Goal: Transaction & Acquisition: Subscribe to service/newsletter

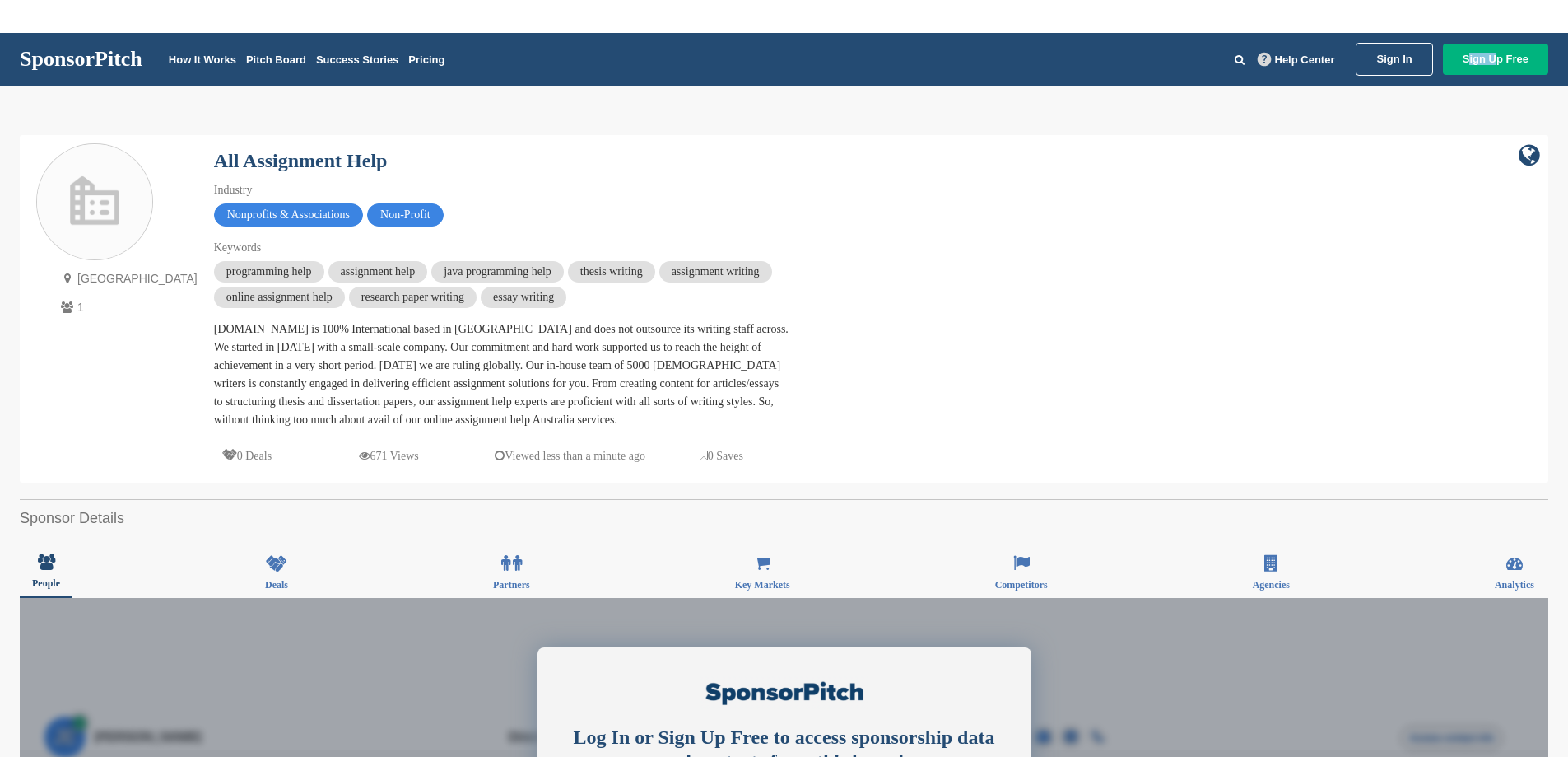
drag, startPoint x: 1493, startPoint y: 41, endPoint x: 1484, endPoint y: 54, distance: 15.8
click at [1489, 46] on div "SponsorPitch How It Works Pitch Board Success Stories Pricing Help Center Sign …" at bounding box center [784, 59] width 1568 height 52
click at [1484, 54] on link "Sign Up Free" at bounding box center [1495, 59] width 106 height 31
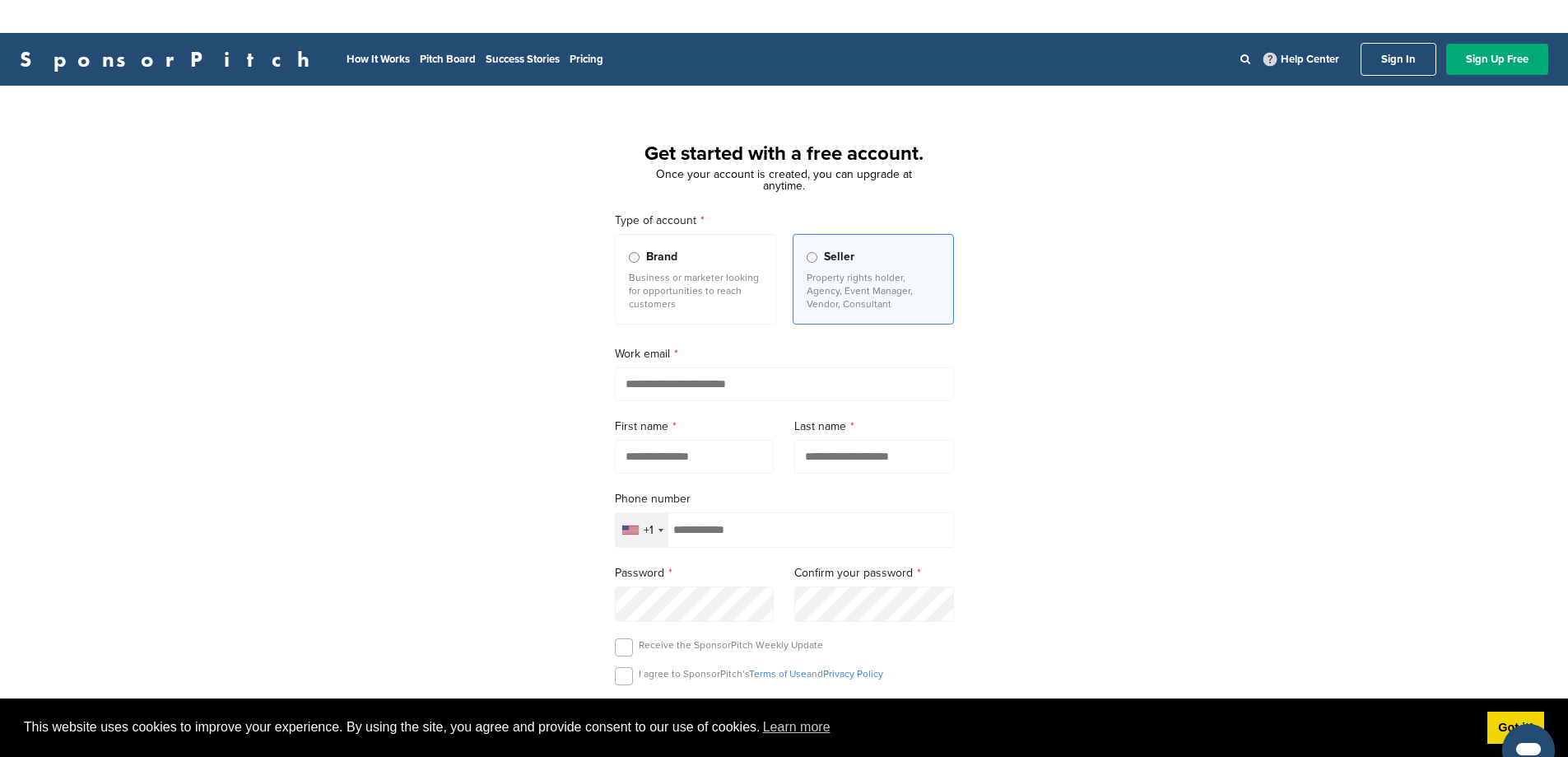
type input "**********"
click at [662, 257] on span "Brand" at bounding box center [662, 257] width 31 height 18
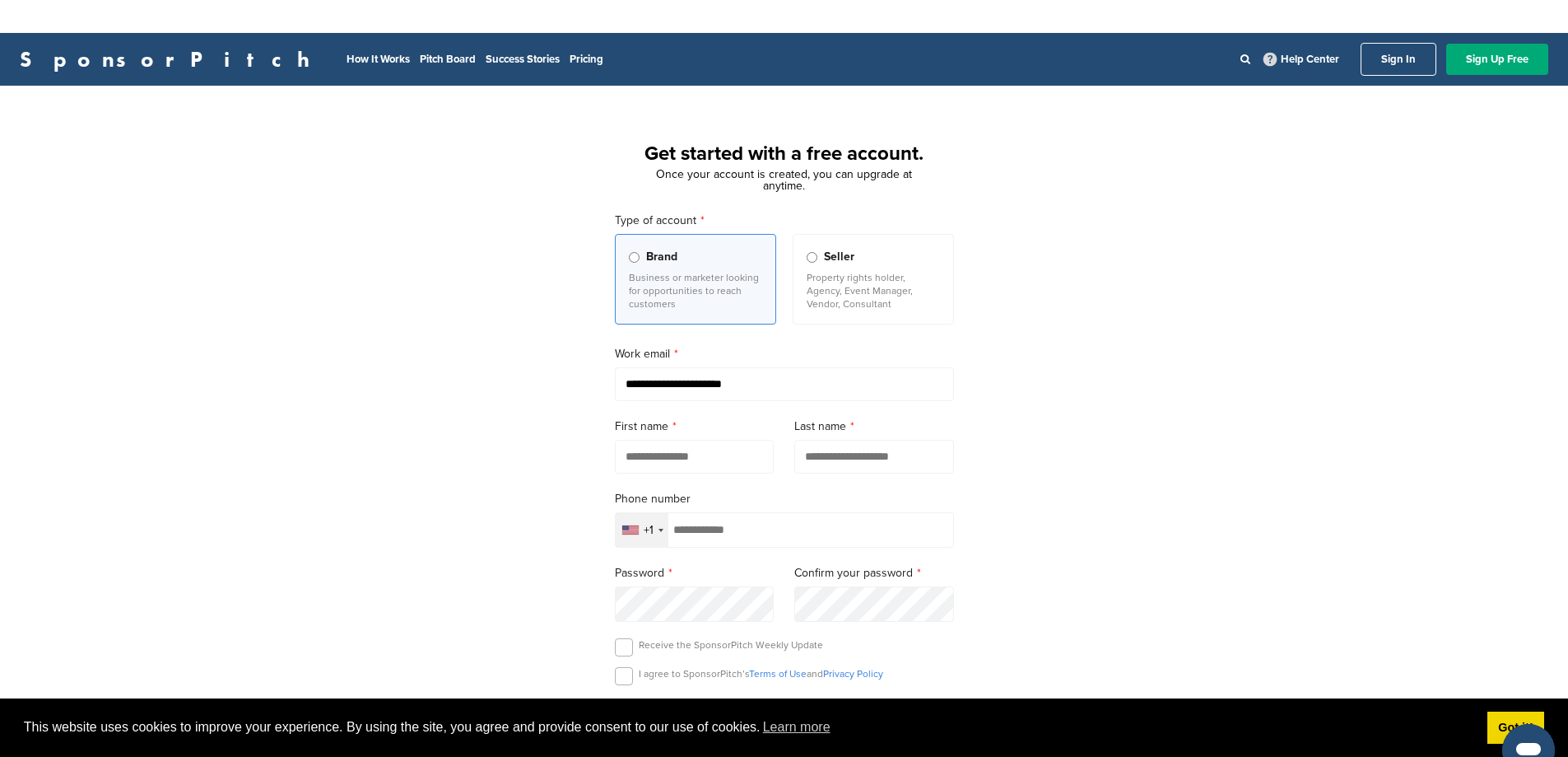
click at [697, 468] on input "text" at bounding box center [694, 457] width 160 height 34
click at [1090, 404] on div "**********" at bounding box center [784, 488] width 1568 height 765
click at [1401, 59] on link "Sign In" at bounding box center [1398, 59] width 76 height 33
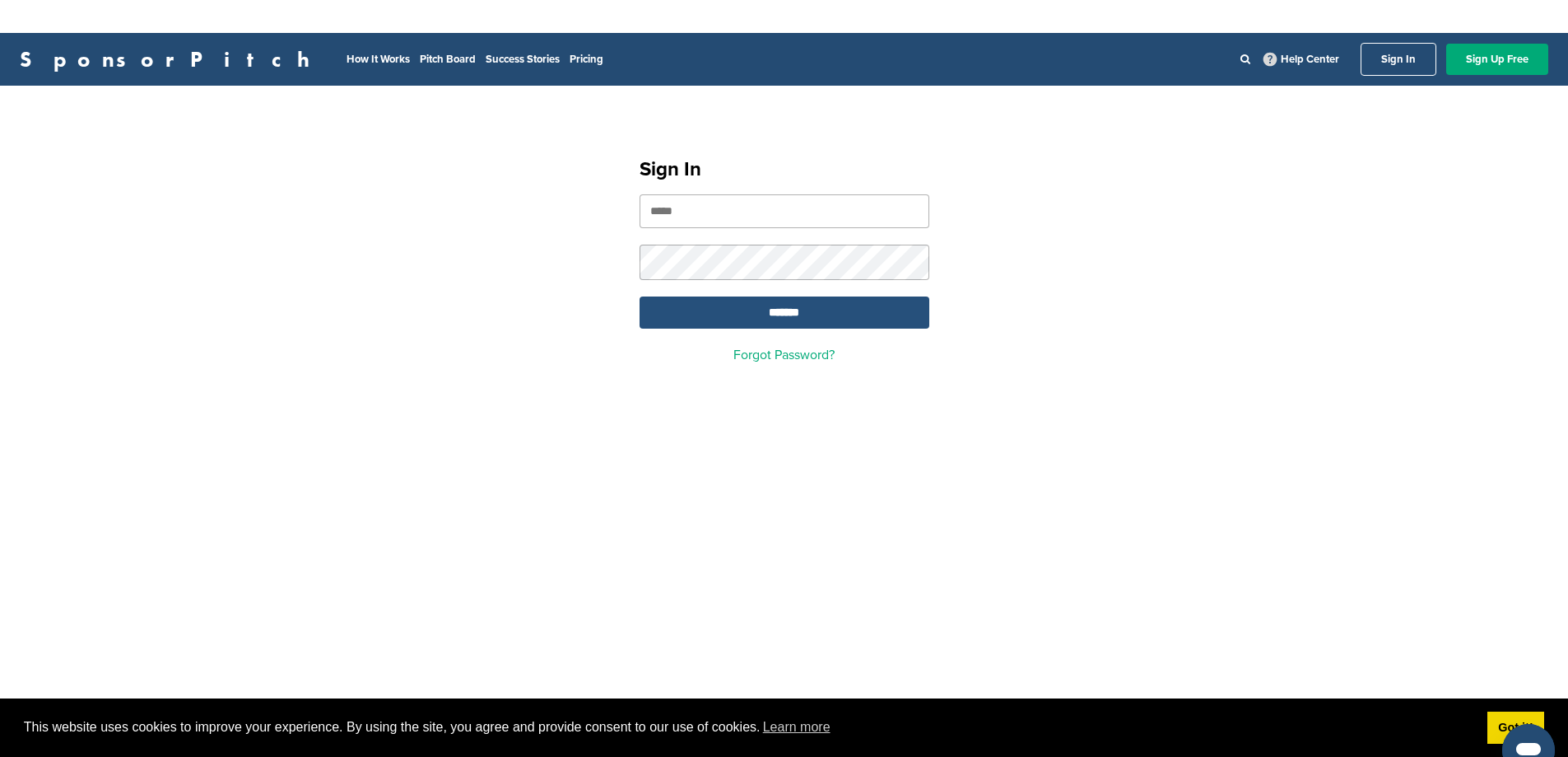
type input "**********"
click at [753, 316] on input "*******" at bounding box center [784, 312] width 290 height 32
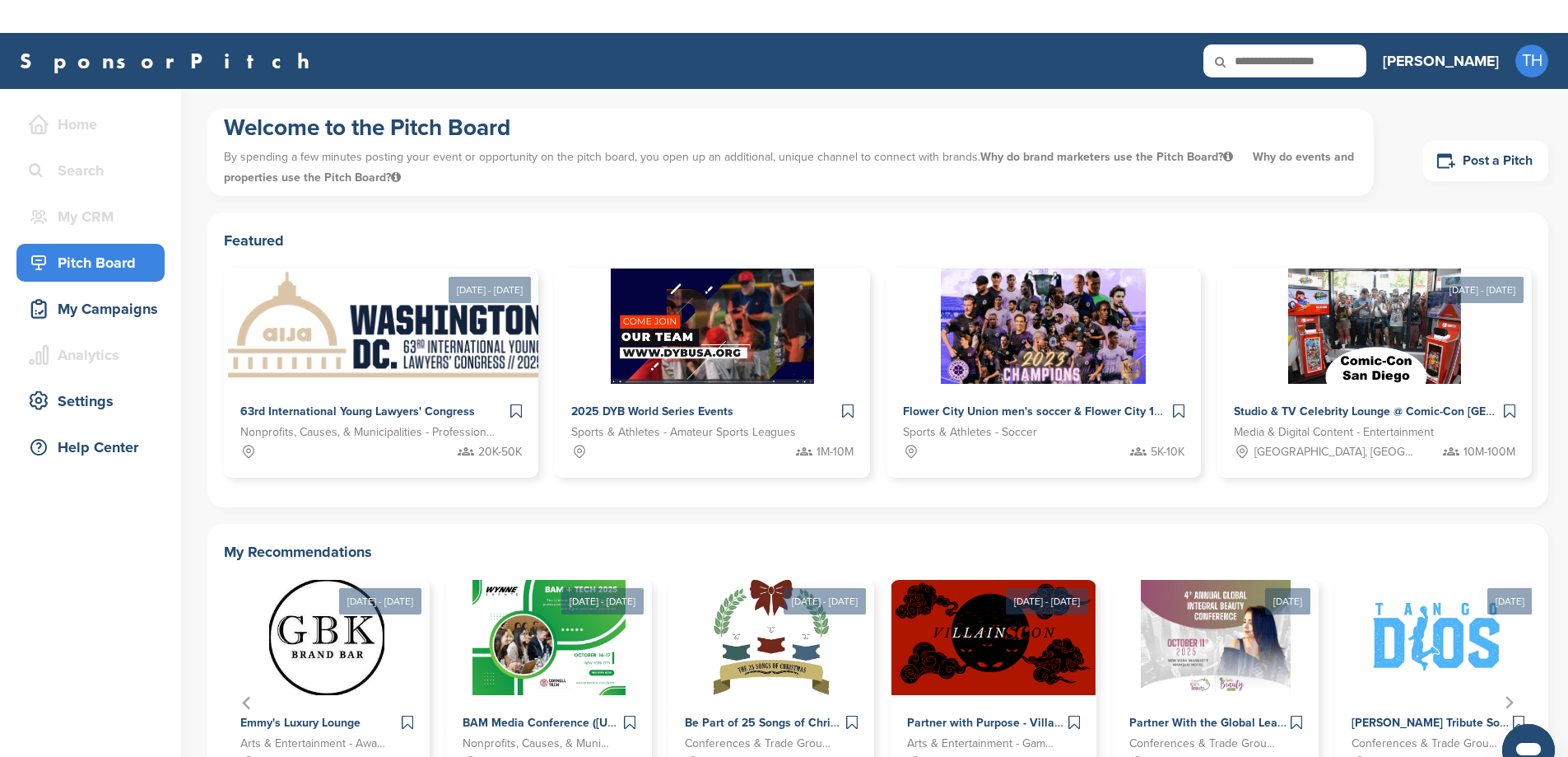
click at [1490, 61] on h3 "[PERSON_NAME]" at bounding box center [1441, 61] width 116 height 23
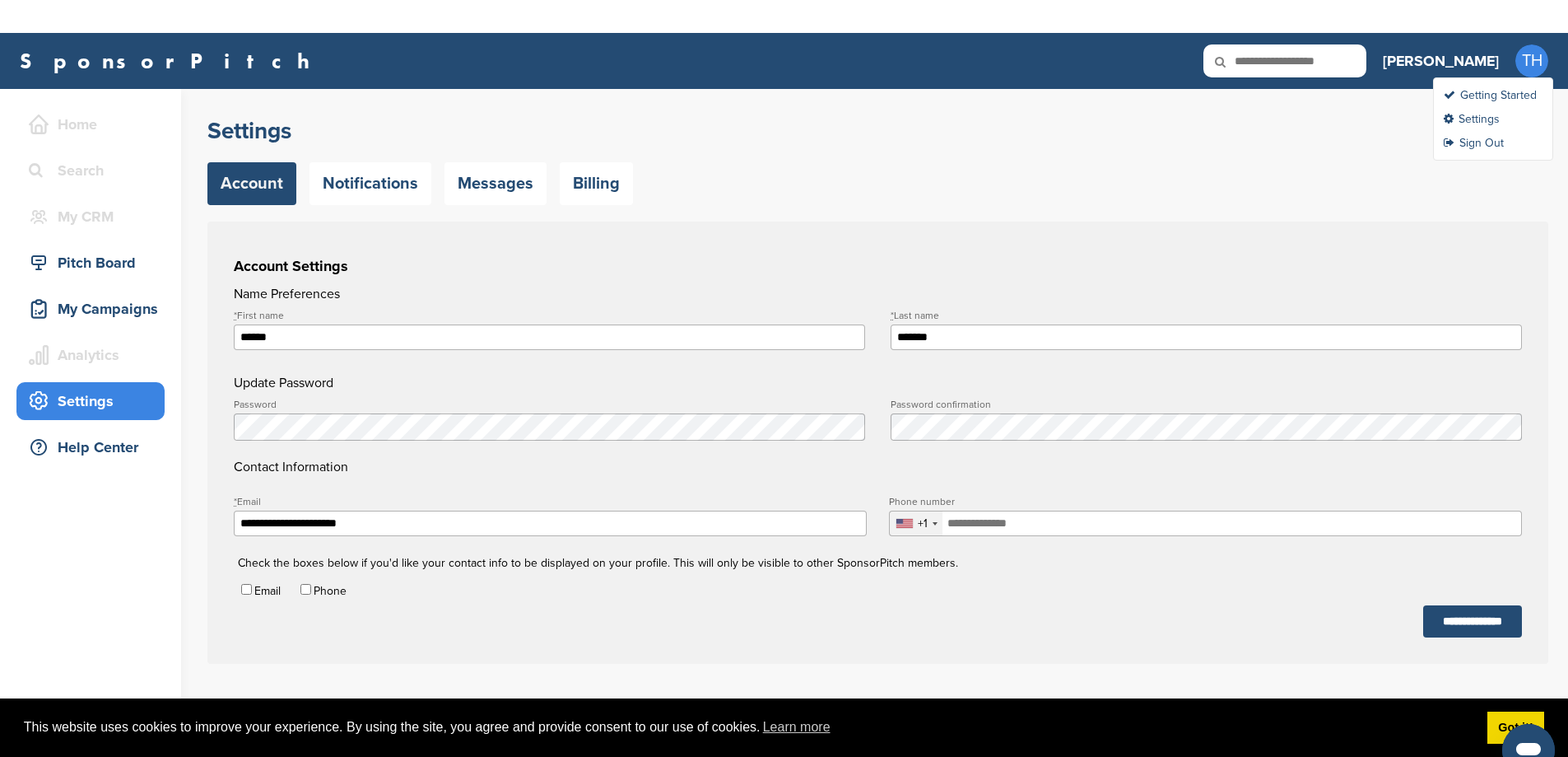
click at [1538, 58] on span "TH" at bounding box center [1532, 61] width 33 height 33
click at [1480, 118] on link "Settings" at bounding box center [1472, 119] width 56 height 14
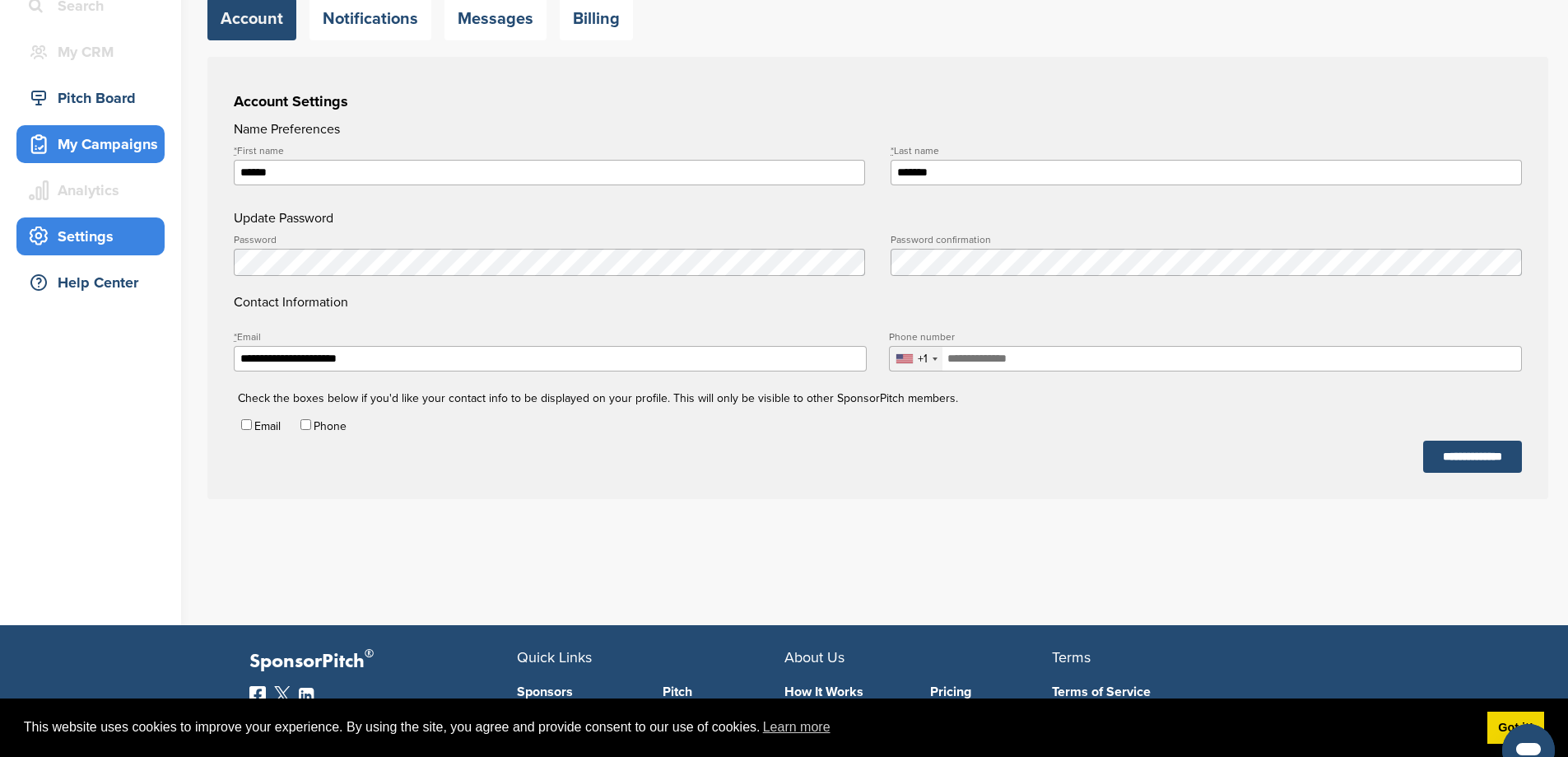
click at [100, 148] on div "My Campaigns" at bounding box center [94, 143] width 140 height 30
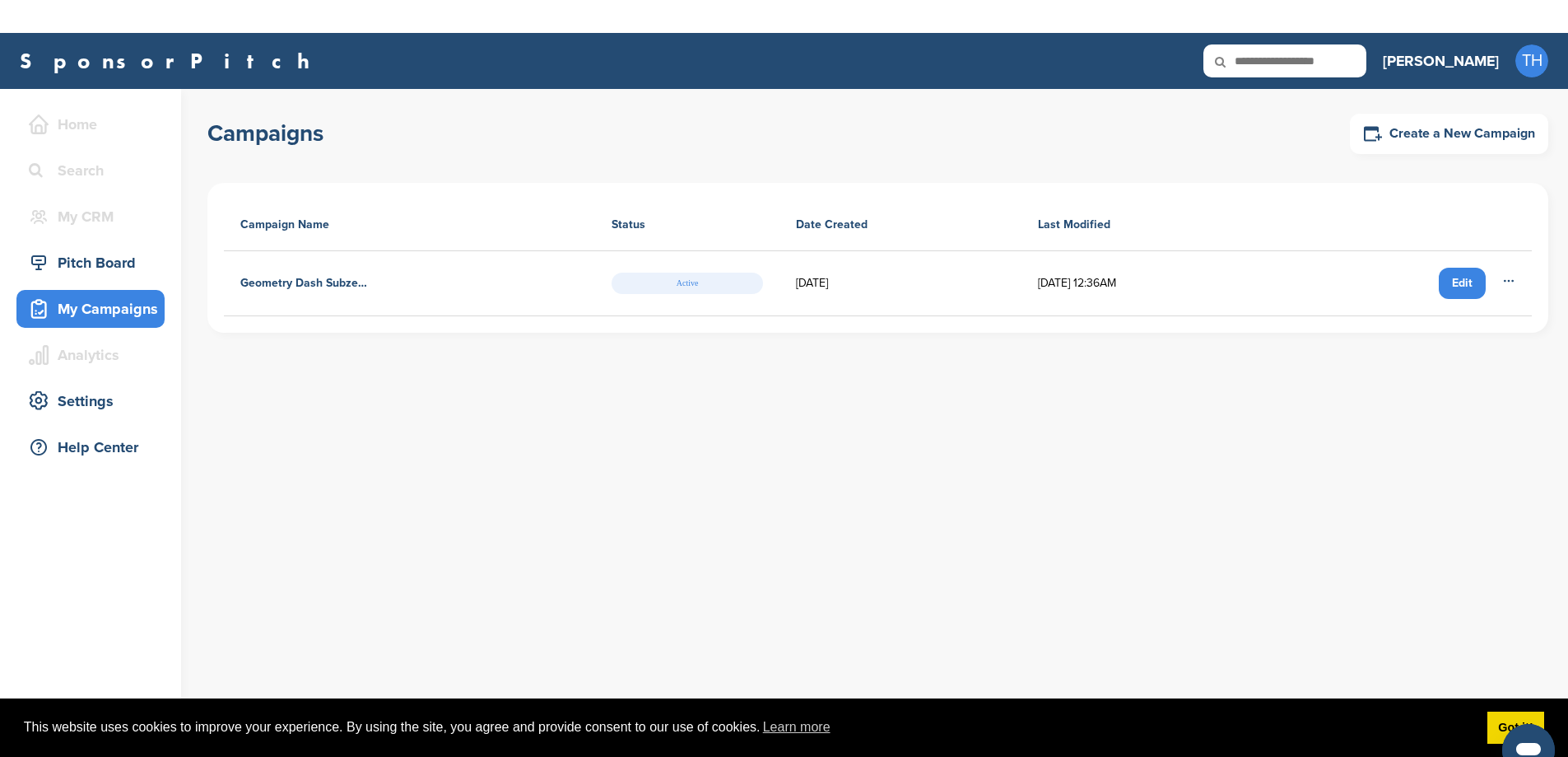
click at [1507, 283] on icon at bounding box center [1509, 281] width 14 height 14
click at [795, 389] on div "Campaigns Create a New Campaign Campaign Name Status Date Created Last Modified…" at bounding box center [888, 439] width 1361 height 701
click at [320, 282] on h4 "Geometry Dash Subzero" at bounding box center [304, 283] width 128 height 18
click at [1199, 270] on td "07/22/2025 12:36AM" at bounding box center [1149, 283] width 257 height 65
click at [1503, 315] on span "Rename" at bounding box center [1489, 318] width 69 height 18
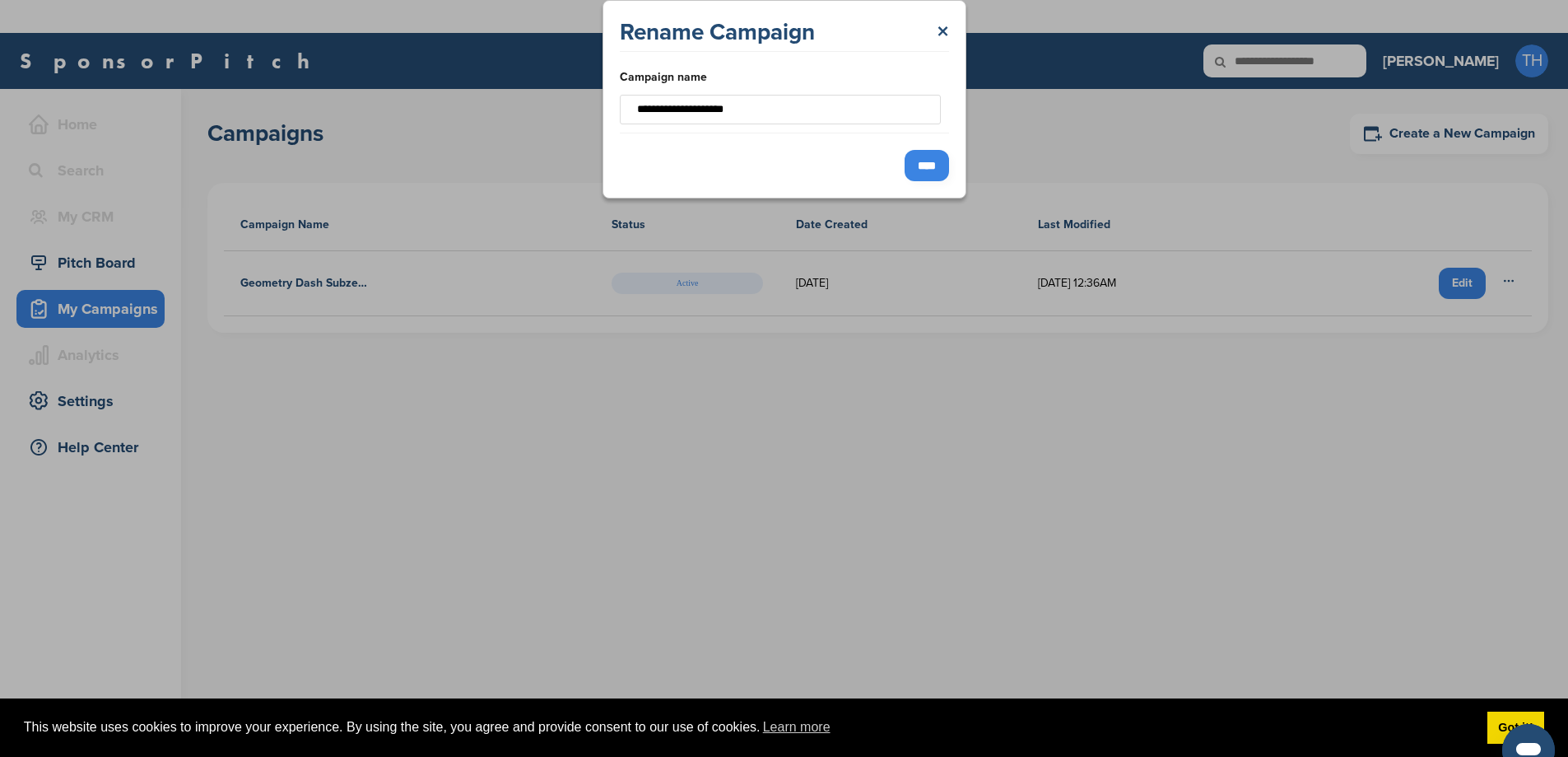
click at [904, 267] on div "**********" at bounding box center [784, 378] width 1568 height 757
click at [680, 287] on div "**********" at bounding box center [784, 378] width 1568 height 757
click at [693, 287] on div "**********" at bounding box center [784, 378] width 1568 height 757
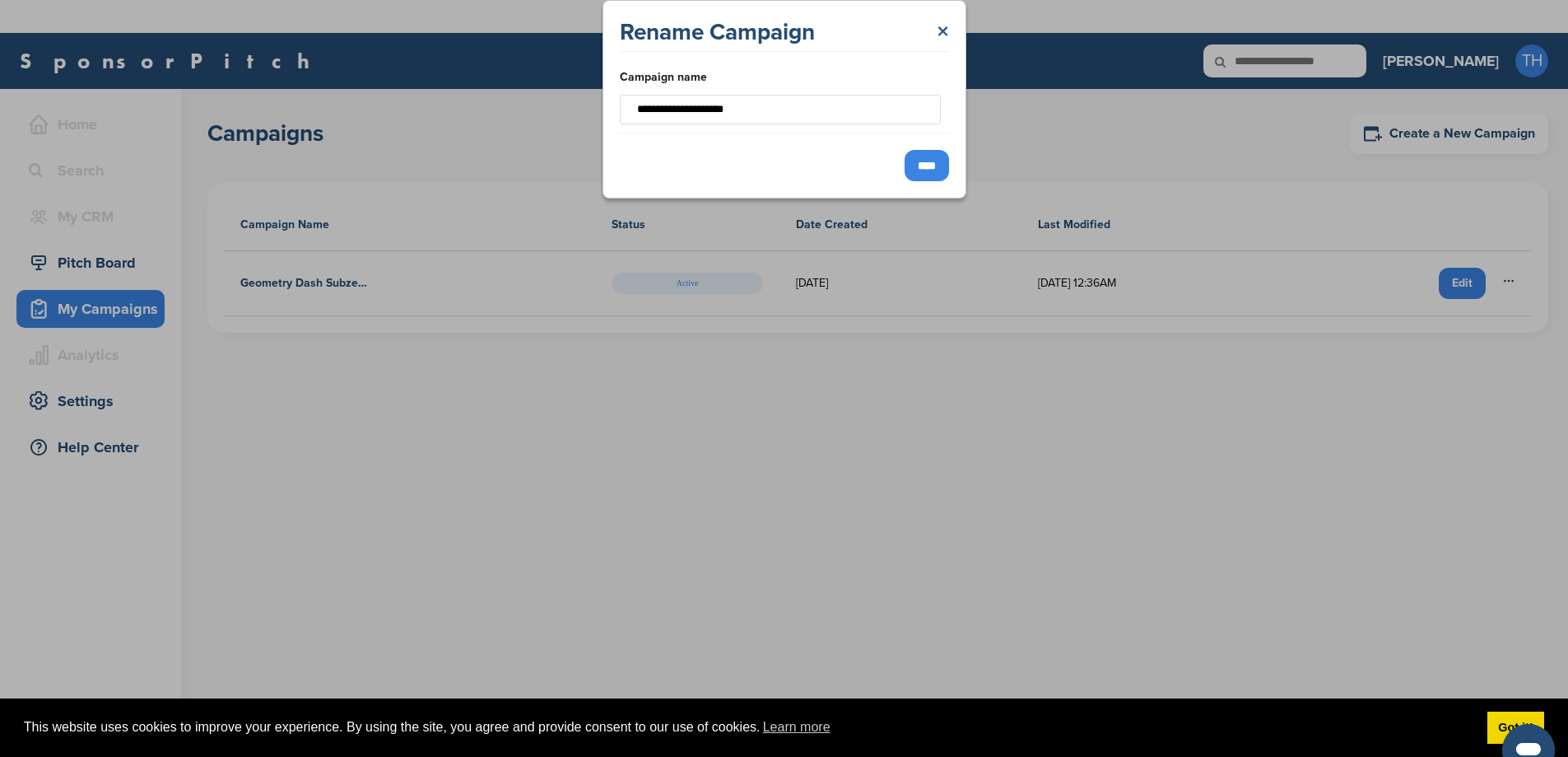
click at [943, 37] on link "×" at bounding box center [943, 32] width 13 height 30
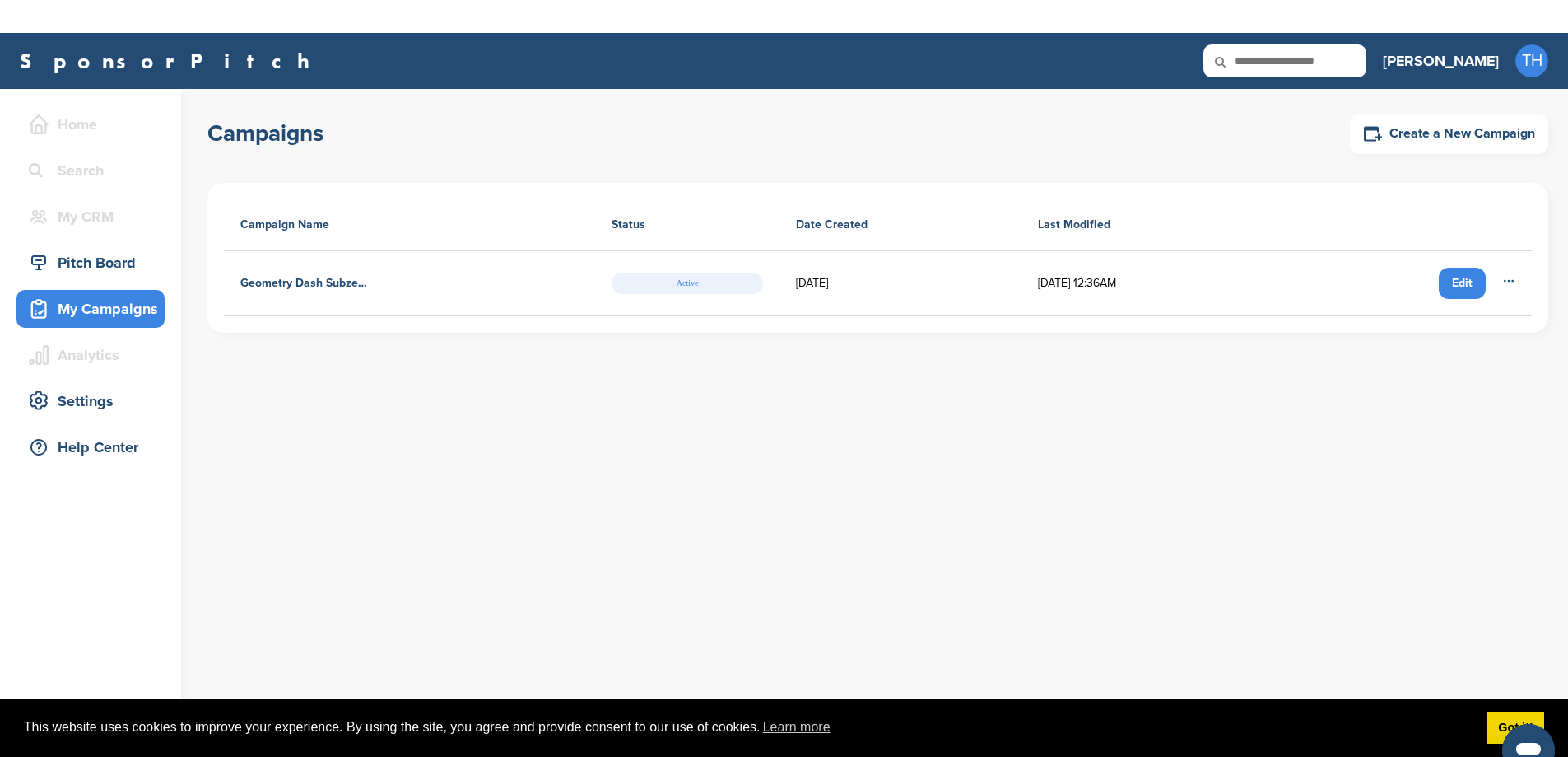
click at [1520, 276] on td "Edit Rename Duplicate Delete" at bounding box center [1405, 283] width 254 height 65
click at [1495, 276] on div "Edit Rename Duplicate Delete" at bounding box center [1405, 283] width 221 height 31
click at [1505, 276] on icon at bounding box center [1509, 281] width 14 height 14
click at [466, 386] on div "Campaigns Create a New Campaign Campaign Name Status Date Created Last Modified…" at bounding box center [888, 439] width 1361 height 701
click at [308, 227] on th "Campaign Name" at bounding box center [409, 226] width 371 height 52
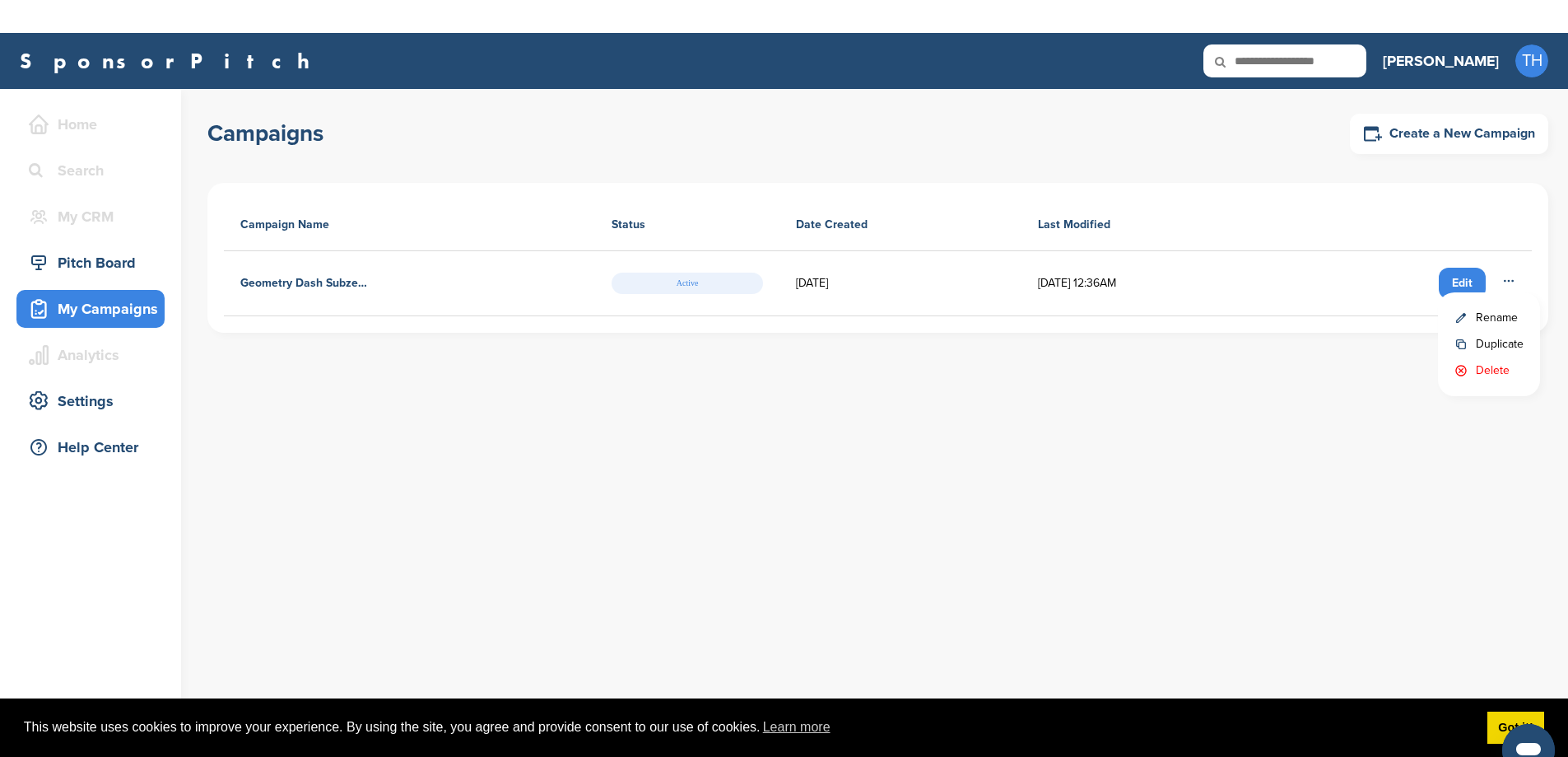
click at [308, 227] on th "Campaign Name" at bounding box center [409, 226] width 371 height 52
click at [299, 264] on td "Geometry Dash Subzero" at bounding box center [409, 283] width 371 height 65
click at [324, 287] on h4 "Geometry Dash Subzero" at bounding box center [304, 283] width 128 height 18
drag, startPoint x: 408, startPoint y: 282, endPoint x: 470, endPoint y: 277, distance: 62.2
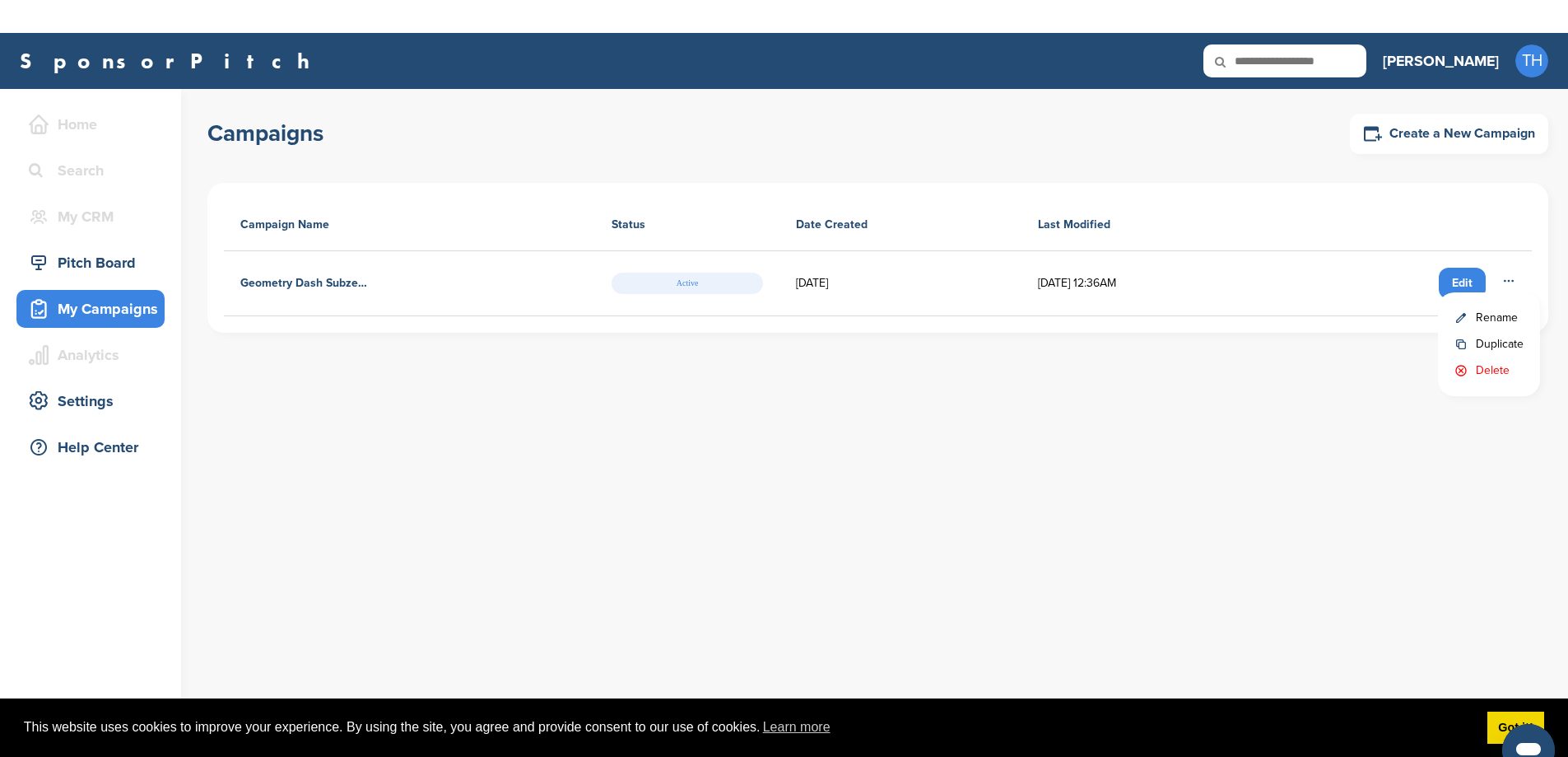
click at [409, 282] on div "Geometry Dash Subzero" at bounding box center [409, 283] width 338 height 31
click at [889, 278] on td "07/22/2025" at bounding box center [900, 283] width 242 height 65
drag, startPoint x: 1113, startPoint y: 281, endPoint x: 1238, endPoint y: 285, distance: 125.1
click at [1136, 285] on td "07/22/2025 12:36AM" at bounding box center [1149, 283] width 257 height 65
click at [1494, 320] on span "Rename" at bounding box center [1489, 318] width 69 height 18
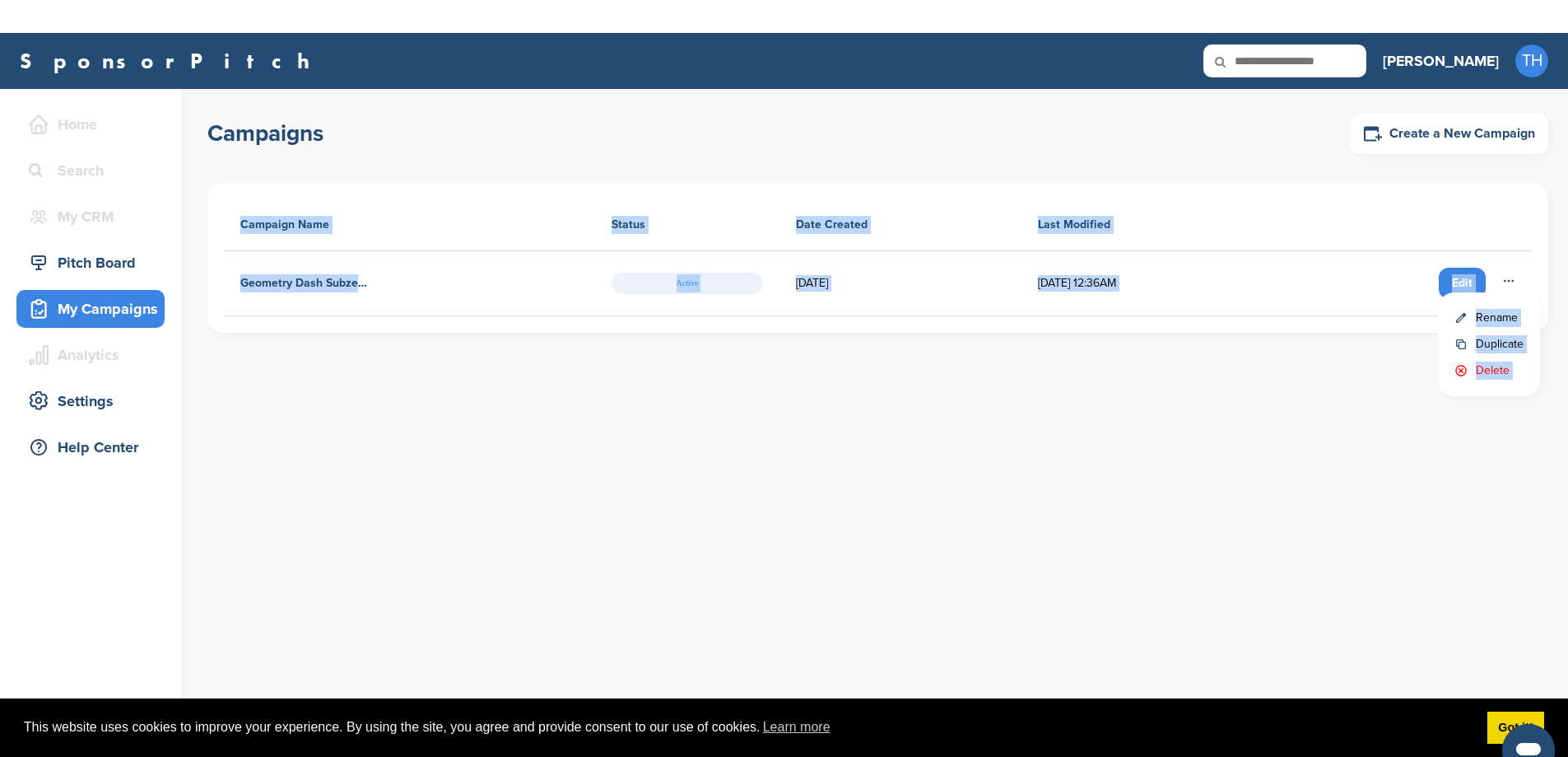
click at [1494, 320] on div "Campaign Name Status Date Created Last Modified Geometry Dash Subzero Active 07…" at bounding box center [878, 258] width 1341 height 150
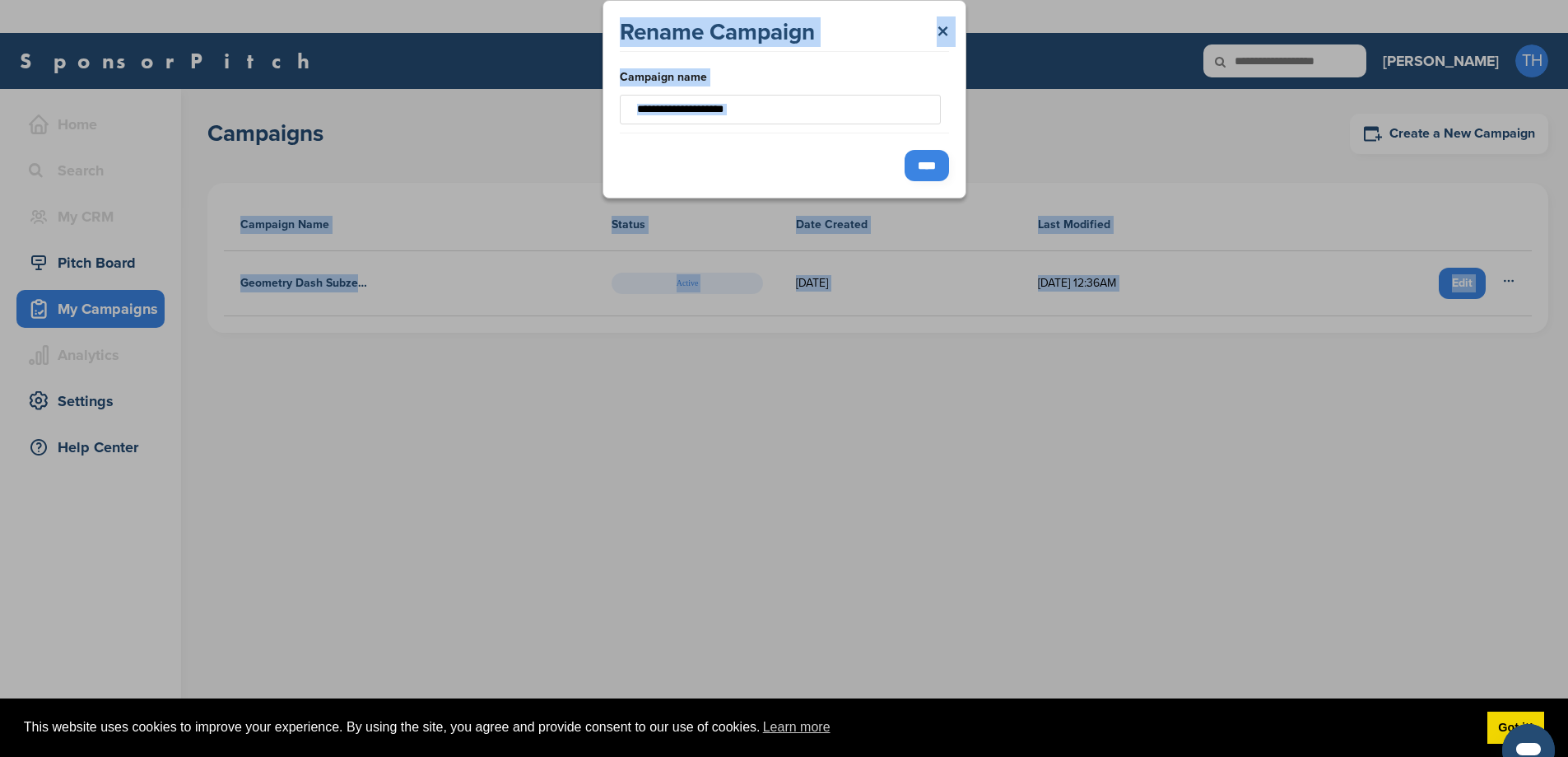
click at [1035, 116] on div "**********" at bounding box center [784, 378] width 1568 height 757
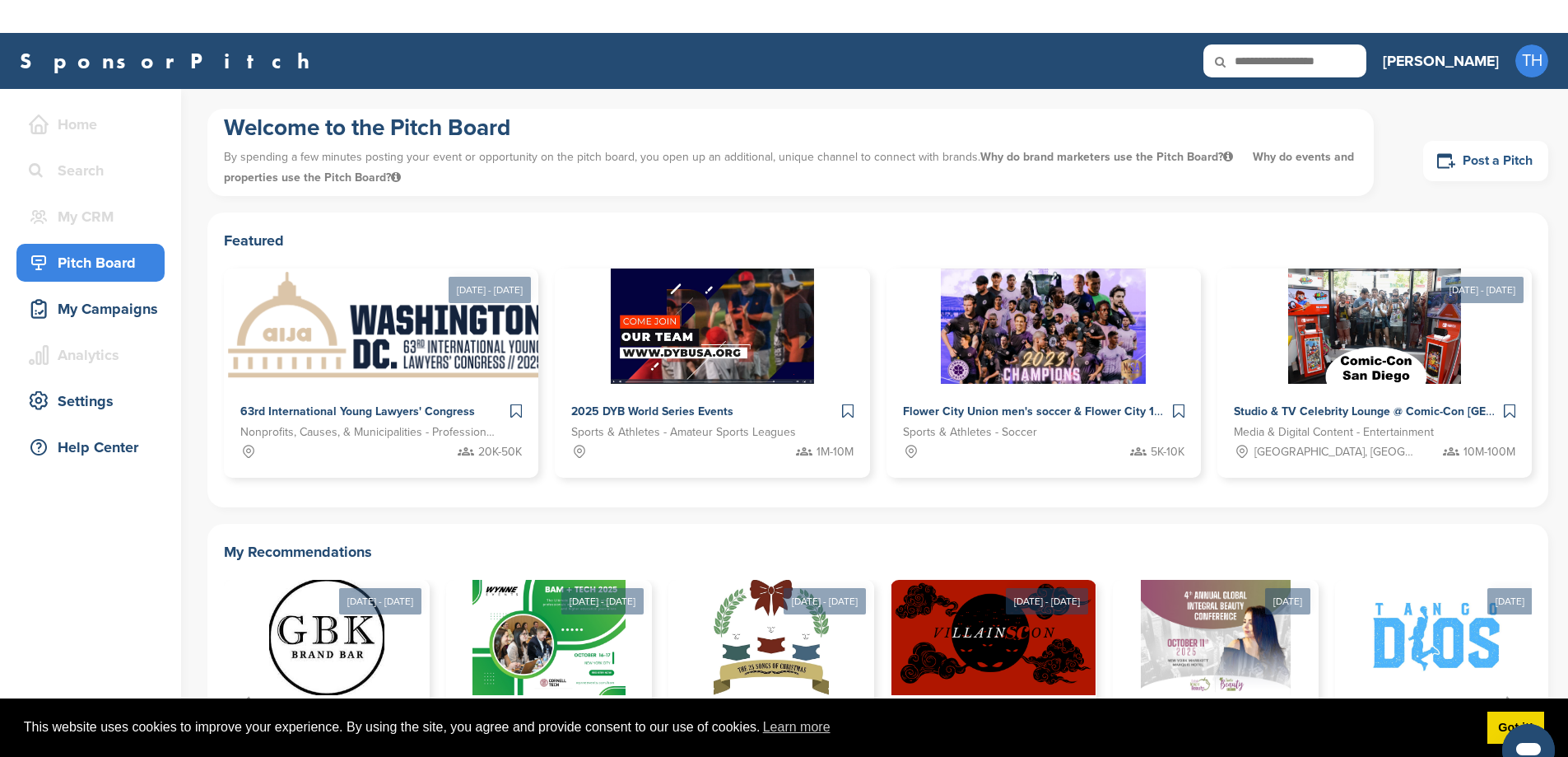
click at [1504, 162] on link "Post a Pitch" at bounding box center [1486, 161] width 125 height 41
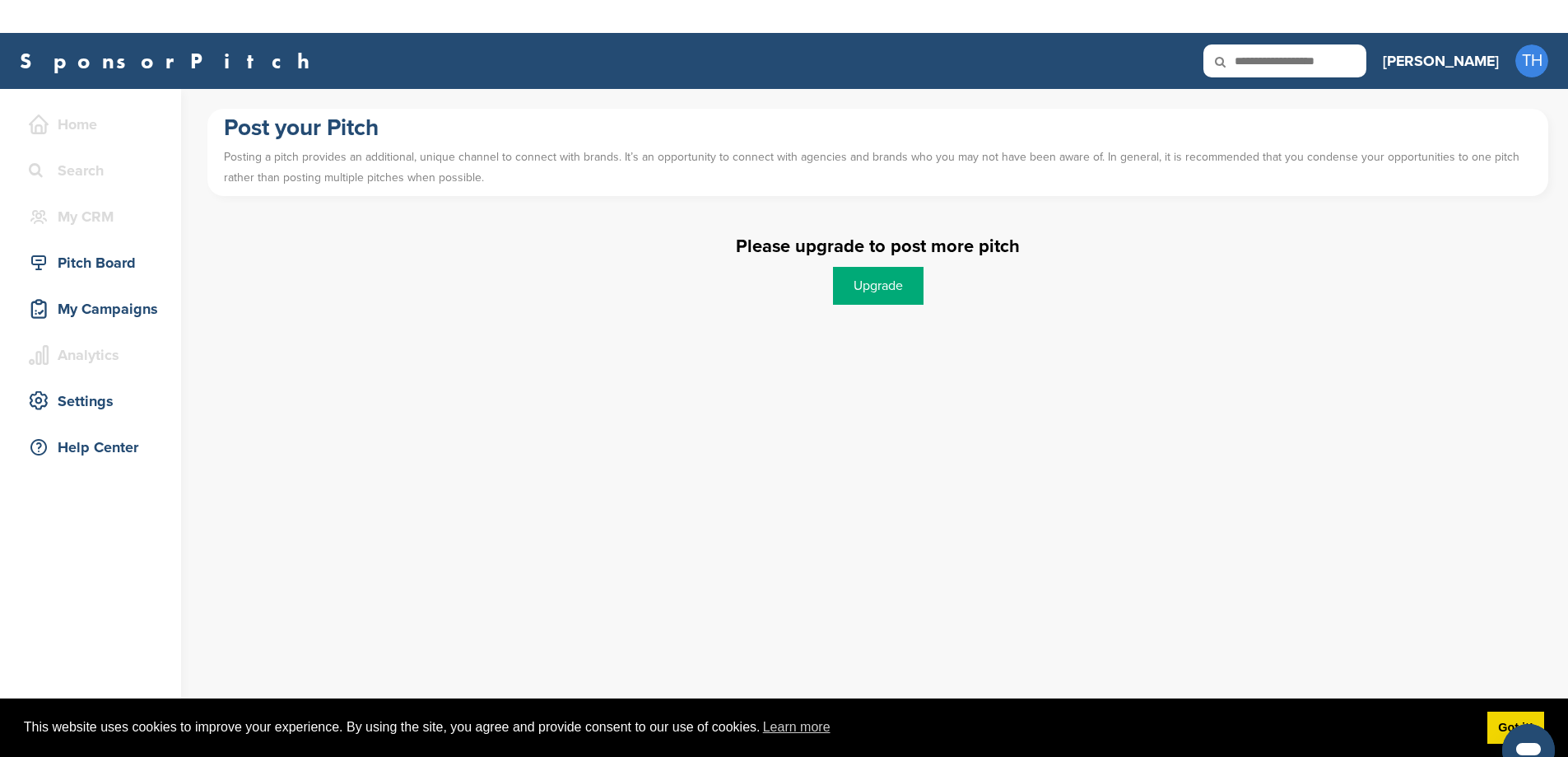
click at [364, 158] on p "Posting a pitch provides an additional, unique channel to connect with brands. …" at bounding box center [878, 167] width 1308 height 49
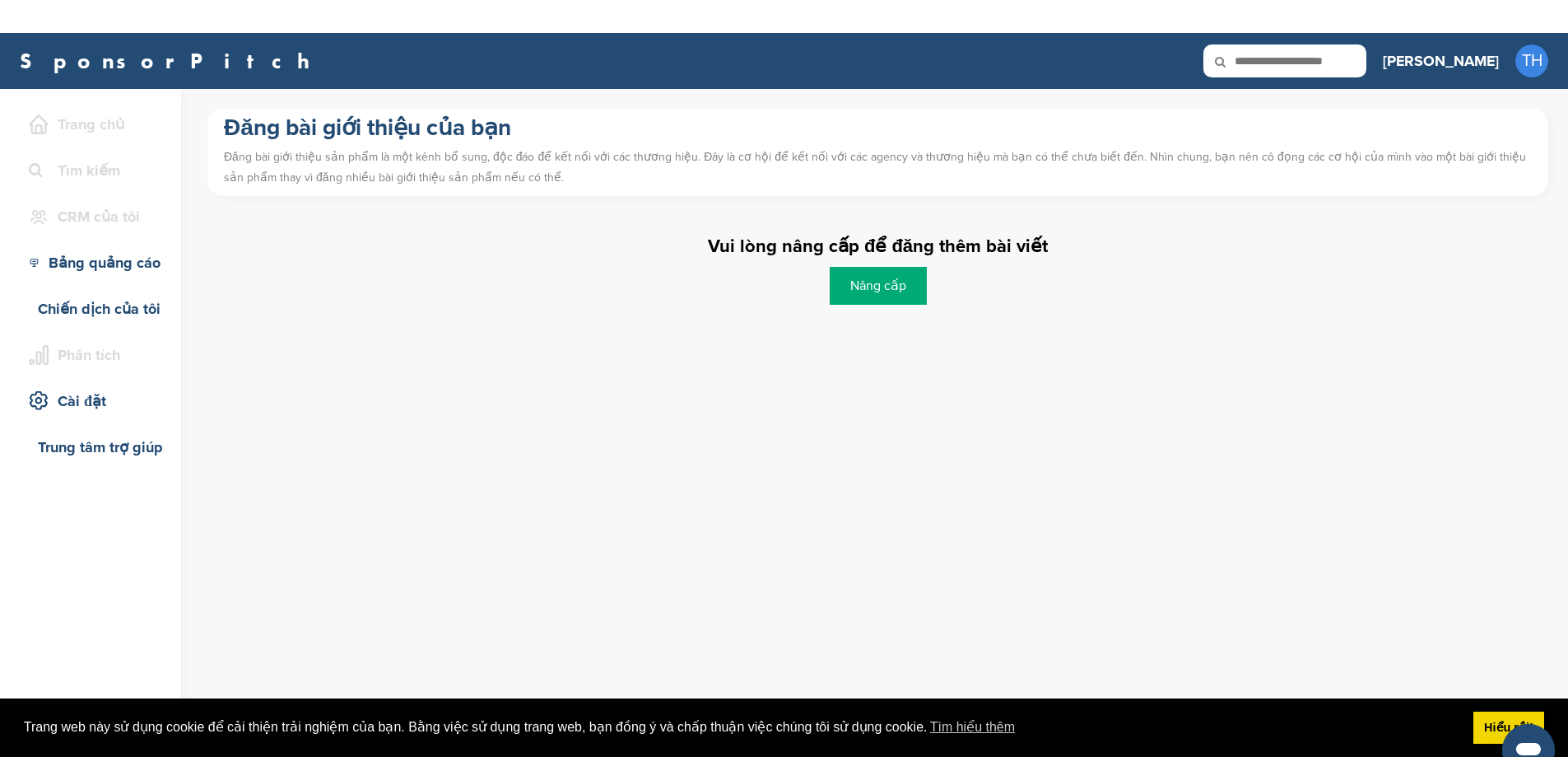
click at [906, 281] on link "Nâng cấp" at bounding box center [878, 285] width 97 height 38
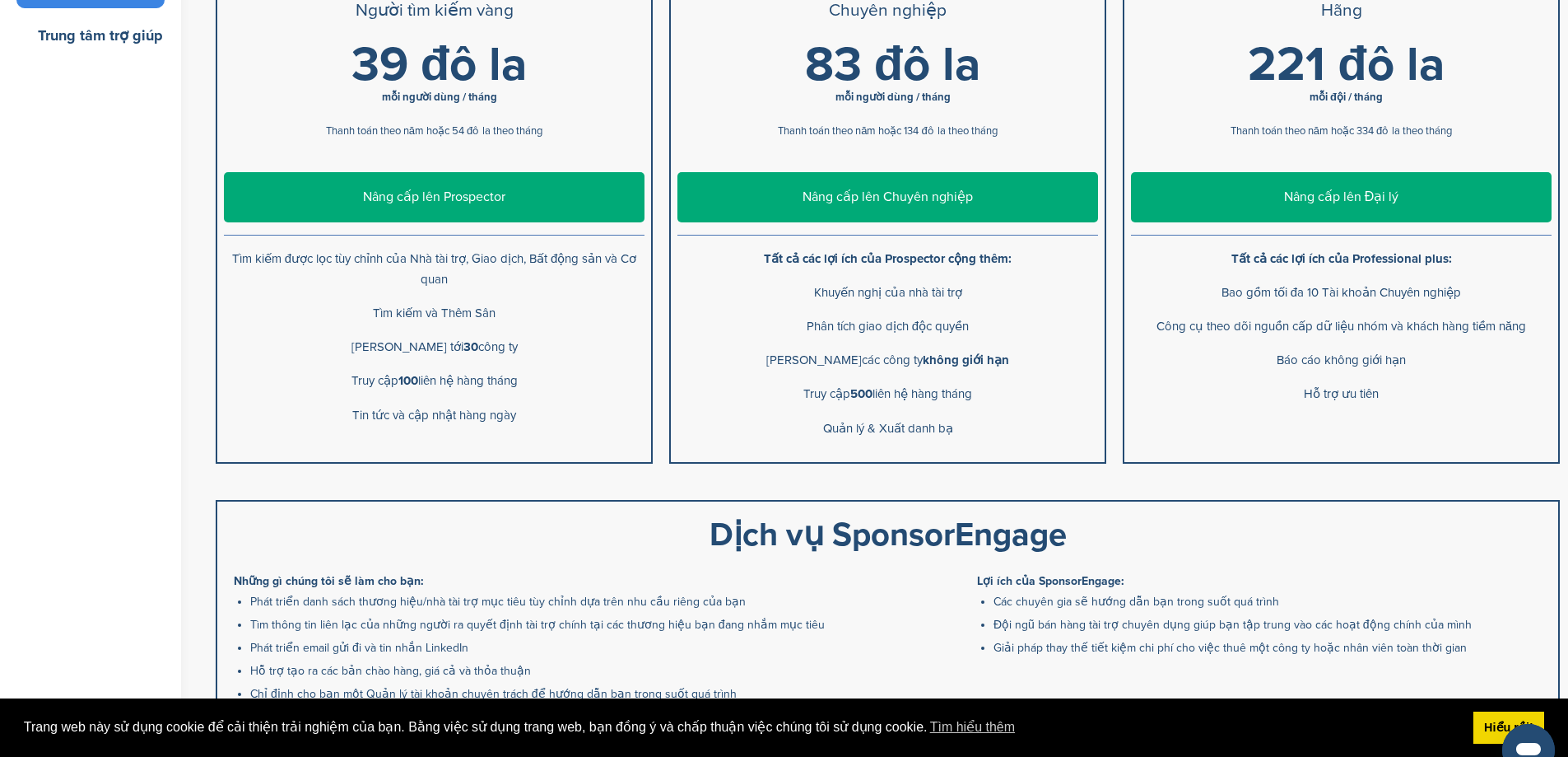
click at [481, 208] on link "Nâng cấp lên Prospector" at bounding box center [434, 198] width 421 height 50
